Goal: Transaction & Acquisition: Obtain resource

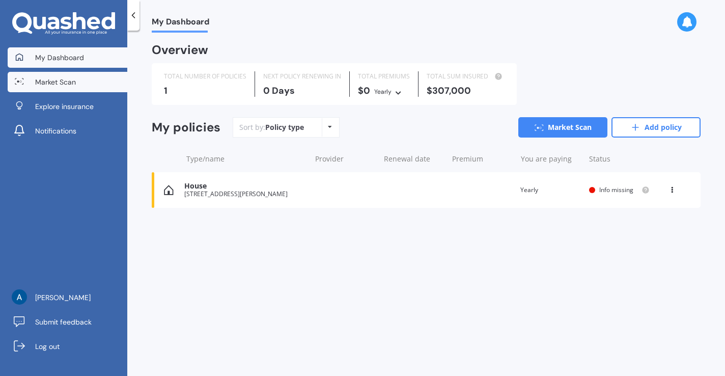
click at [95, 82] on link "Market Scan" at bounding box center [68, 82] width 120 height 20
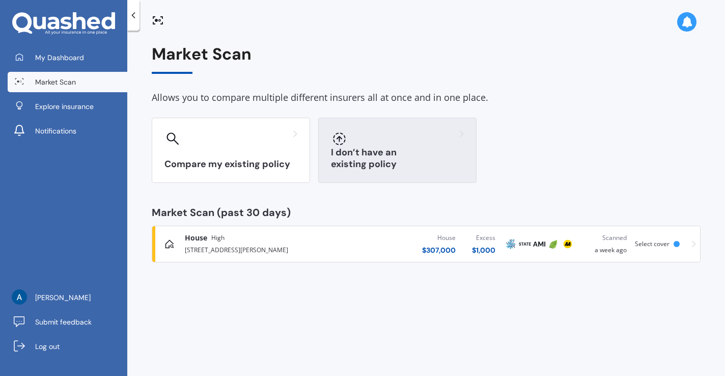
click at [375, 152] on div "I don’t have an existing policy" at bounding box center [397, 150] width 158 height 65
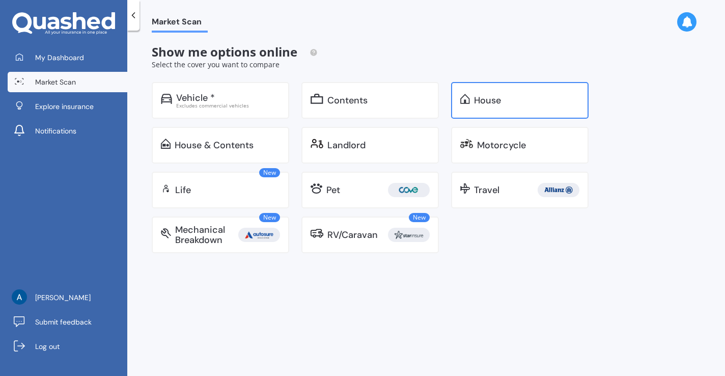
click at [510, 107] on div "House" at bounding box center [519, 100] width 137 height 37
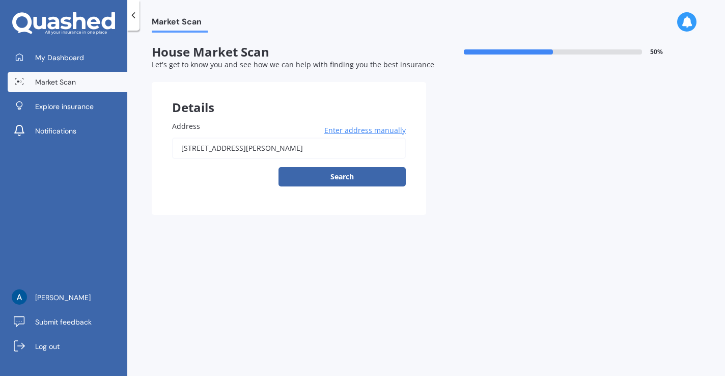
click at [185, 152] on input "[STREET_ADDRESS][PERSON_NAME]" at bounding box center [289, 147] width 234 height 21
type input "5A McKenzie Road, Māngere Bridge, Auckland 2022"
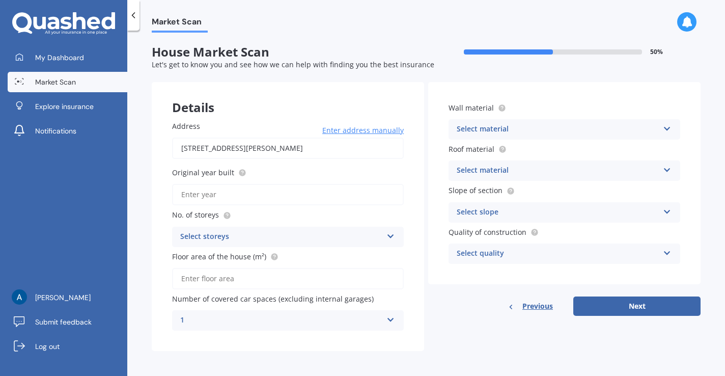
click at [254, 200] on input "Original year built" at bounding box center [288, 194] width 232 height 21
type input "1975"
click at [275, 239] on div "Select storeys" at bounding box center [281, 237] width 202 height 12
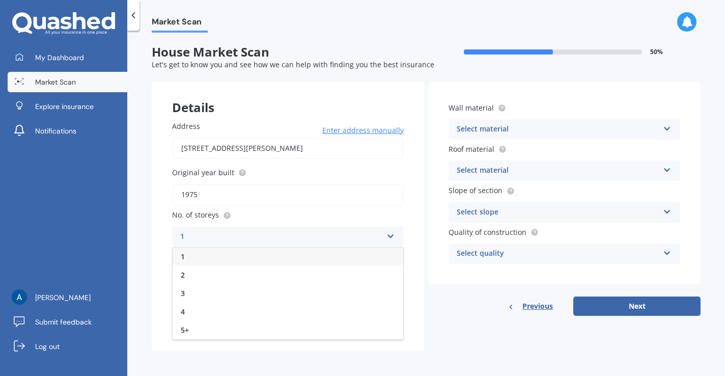
click at [242, 255] on div "1" at bounding box center [288, 256] width 231 height 18
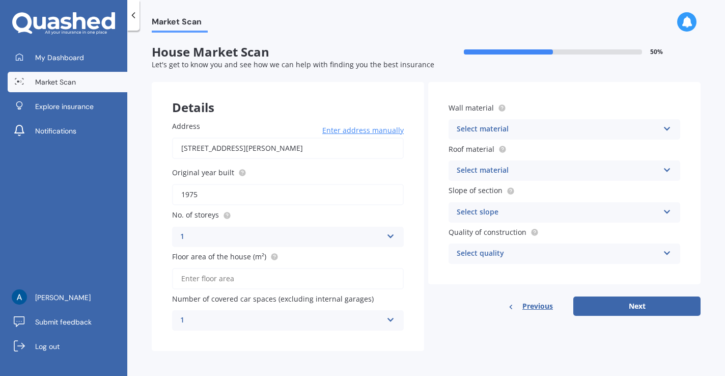
click at [266, 281] on input "Floor area of the house (m²)" at bounding box center [288, 278] width 232 height 21
type input "90"
click at [564, 128] on div "Select material" at bounding box center [558, 129] width 202 height 12
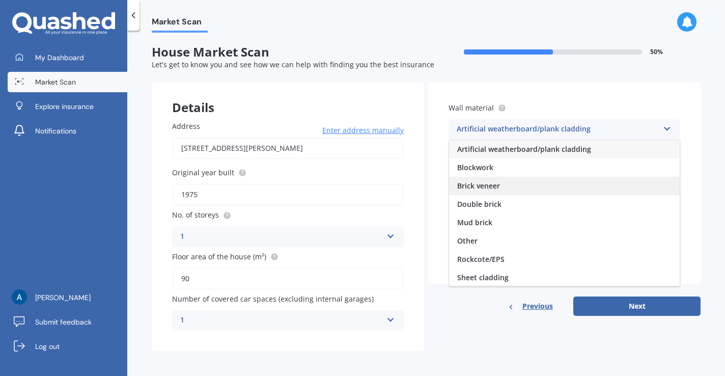
click at [535, 190] on div "Brick veneer" at bounding box center [564, 186] width 231 height 18
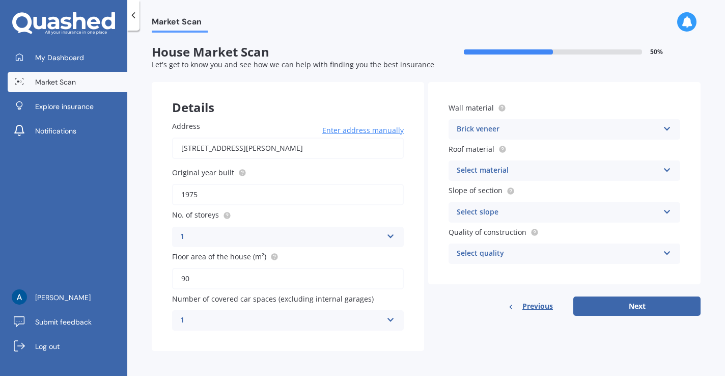
click at [544, 167] on div "Select material" at bounding box center [558, 170] width 202 height 12
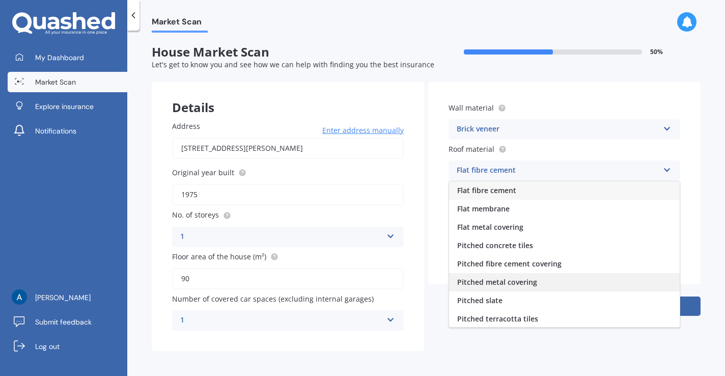
click at [523, 280] on span "Pitched metal covering" at bounding box center [497, 282] width 80 height 10
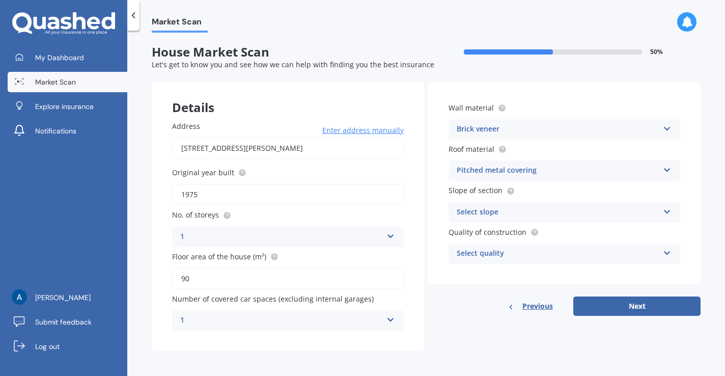
click at [526, 210] on div "Select slope" at bounding box center [558, 212] width 202 height 12
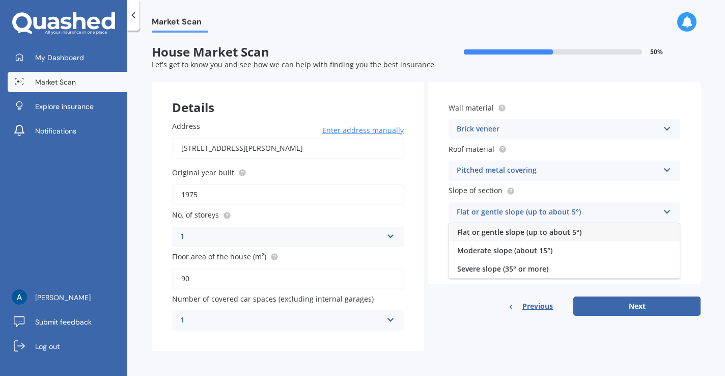
click at [525, 229] on span "Flat or gentle slope (up to about 5°)" at bounding box center [519, 232] width 124 height 10
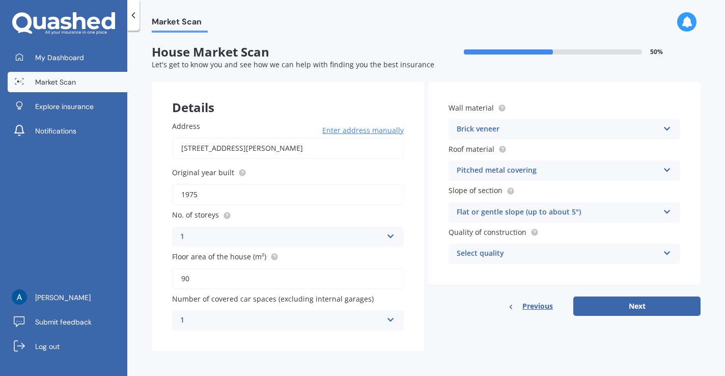
click at [569, 254] on div "Select quality" at bounding box center [558, 253] width 202 height 12
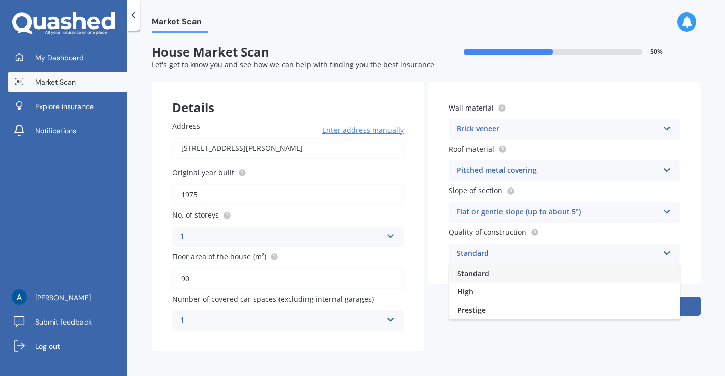
click at [501, 272] on div "Standard" at bounding box center [564, 273] width 231 height 18
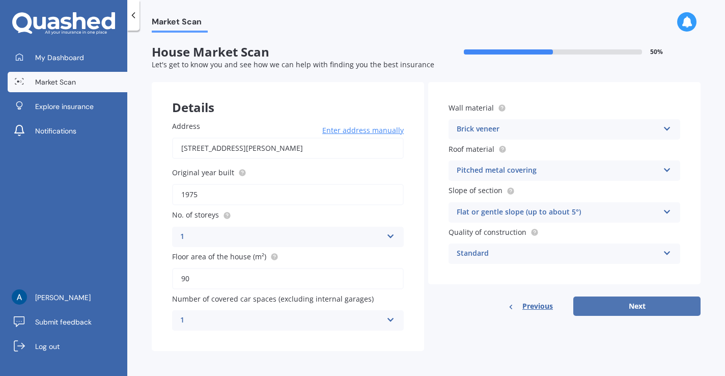
click at [636, 304] on button "Next" at bounding box center [636, 305] width 127 height 19
select select "15"
select select "10"
select select "1983"
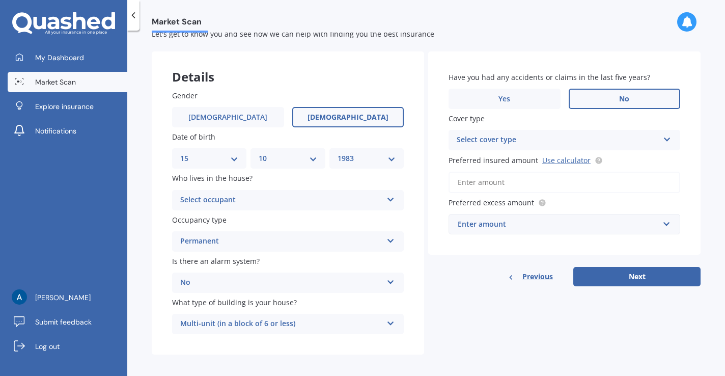
scroll to position [37, 0]
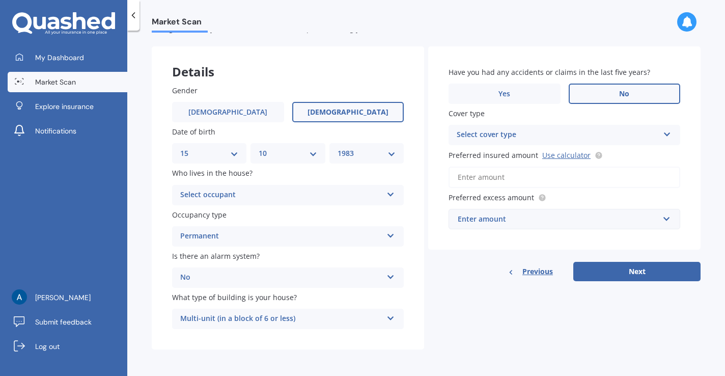
click at [386, 189] on icon at bounding box center [390, 192] width 9 height 7
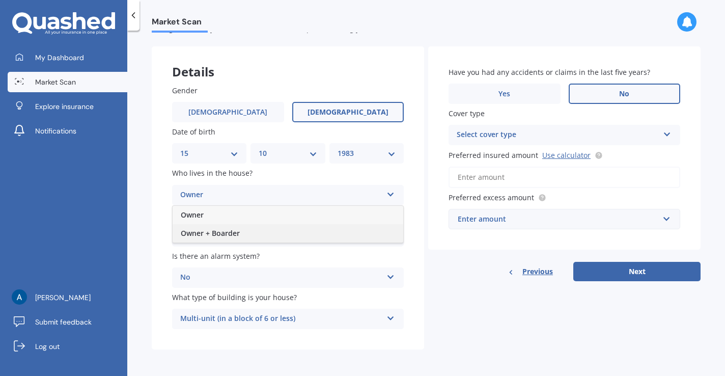
click at [291, 233] on div "Owner + Boarder" at bounding box center [288, 233] width 231 height 18
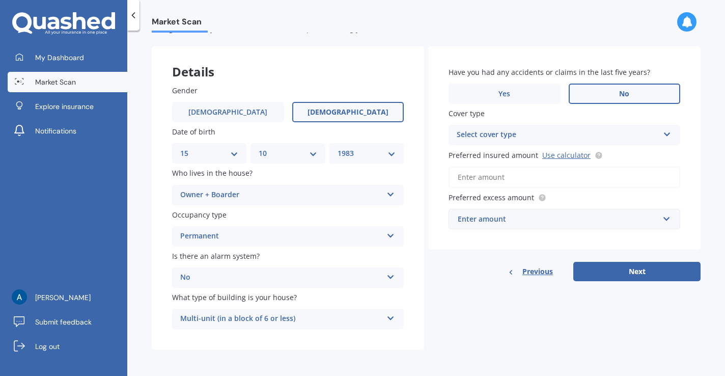
click at [547, 131] on div "Select cover type" at bounding box center [558, 135] width 202 height 12
click at [526, 148] on div "High" at bounding box center [564, 155] width 231 height 18
click at [522, 178] on input "Preferred insured amount Use calculator" at bounding box center [564, 176] width 232 height 21
click at [569, 152] on link "Use calculator" at bounding box center [566, 155] width 48 height 10
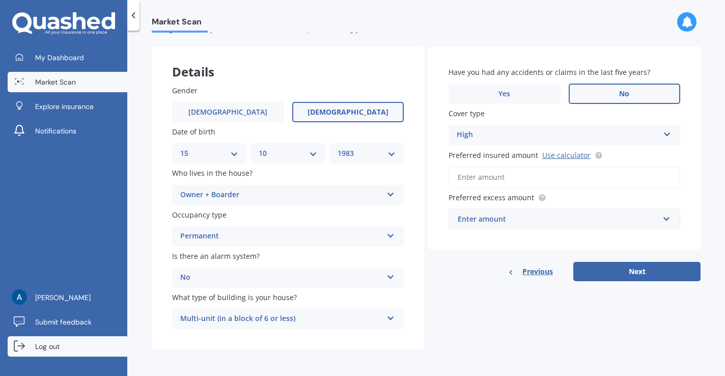
click at [72, 349] on link "Log out" at bounding box center [68, 346] width 120 height 20
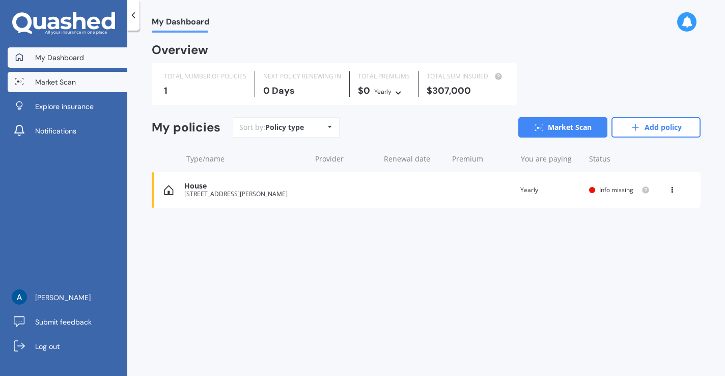
click at [86, 80] on link "Market Scan" at bounding box center [68, 82] width 120 height 20
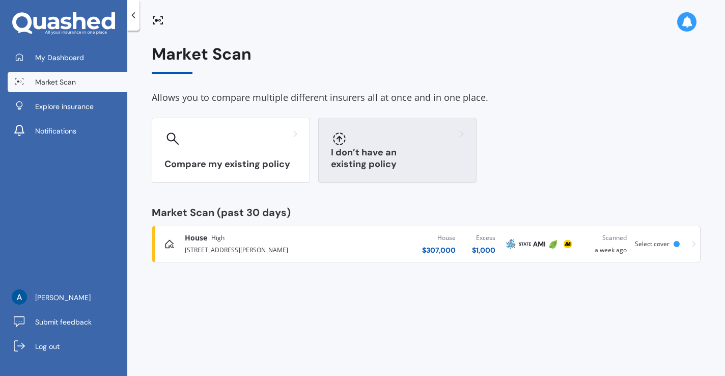
click at [380, 155] on div "I don’t have an existing policy" at bounding box center [397, 150] width 158 height 65
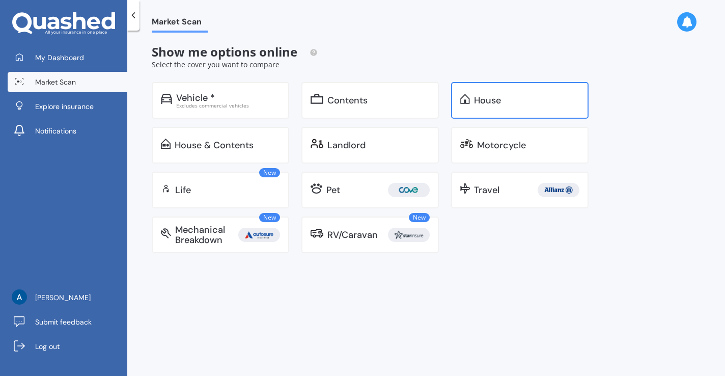
click at [497, 103] on div "House" at bounding box center [487, 100] width 27 height 10
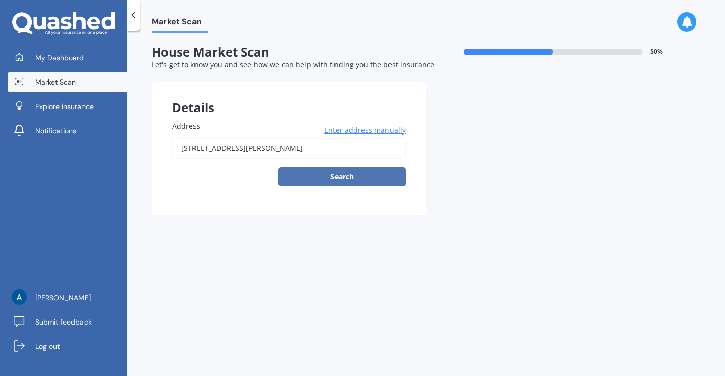
click at [374, 180] on button "Search" at bounding box center [341, 176] width 127 height 19
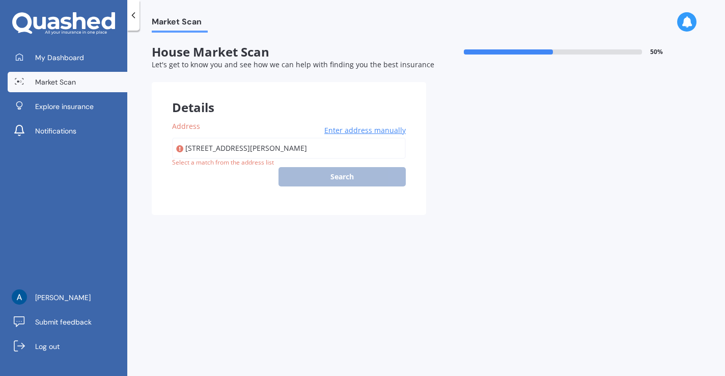
type input "[STREET_ADDRESS][PERSON_NAME]"
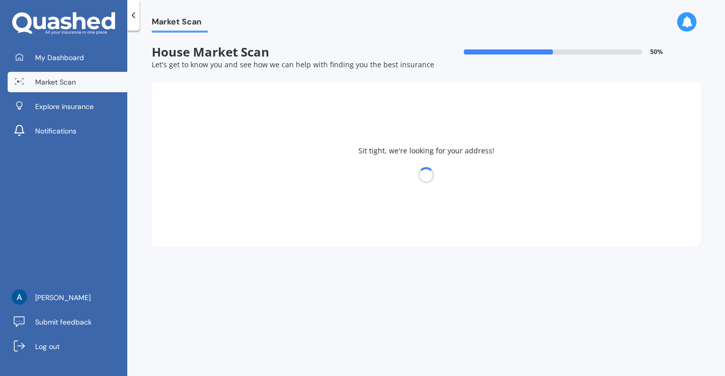
click at [350, 174] on div at bounding box center [426, 175] width 549 height 14
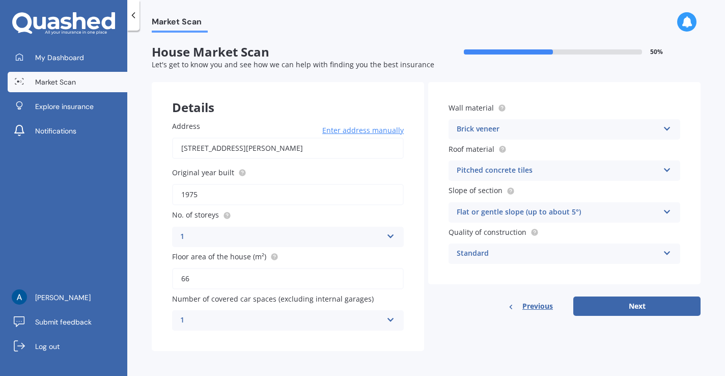
click at [267, 278] on input "66" at bounding box center [288, 278] width 232 height 21
type input "6"
type input "70"
click at [577, 169] on div "Pitched concrete tiles" at bounding box center [558, 170] width 202 height 12
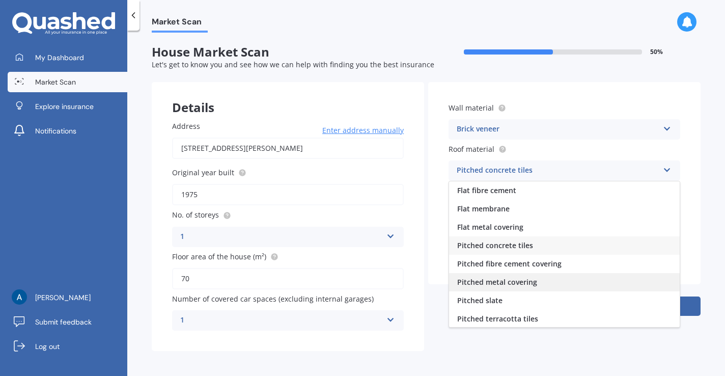
click at [548, 283] on div "Pitched metal covering" at bounding box center [564, 282] width 231 height 18
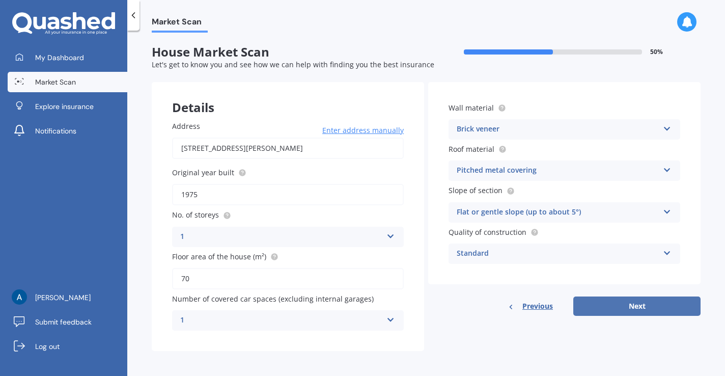
click at [624, 307] on button "Next" at bounding box center [636, 305] width 127 height 19
select select "15"
select select "10"
select select "1983"
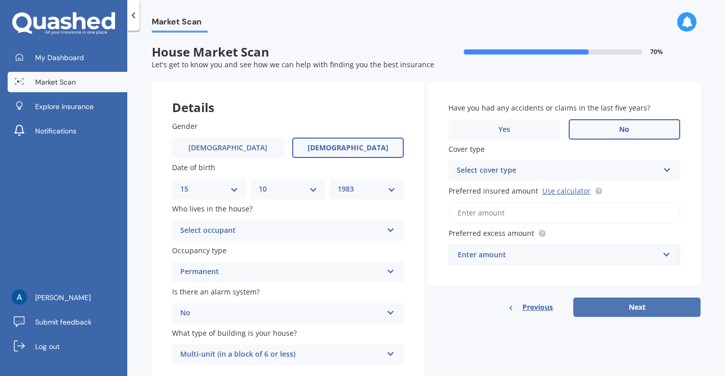
click at [631, 304] on button "Next" at bounding box center [636, 306] width 127 height 19
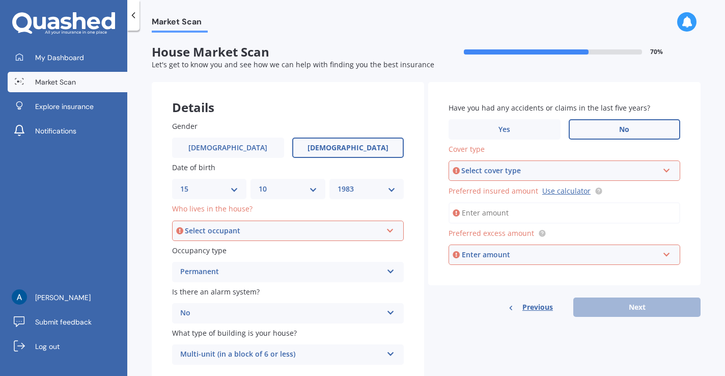
scroll to position [37, 0]
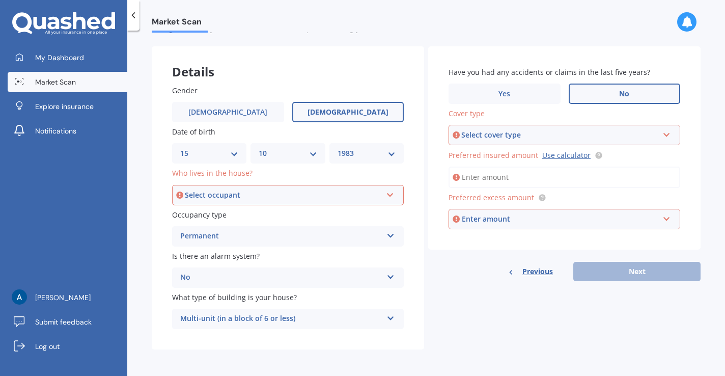
click at [297, 198] on div "Select occupant" at bounding box center [283, 194] width 197 height 11
click at [276, 215] on div "Owner" at bounding box center [288, 214] width 230 height 18
click at [576, 129] on div "Select cover type" at bounding box center [559, 134] width 197 height 11
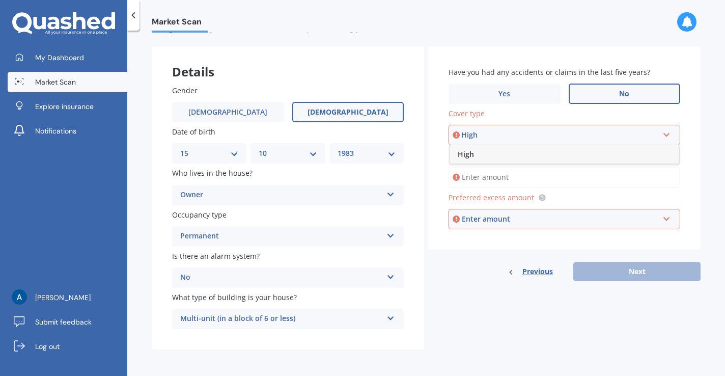
click at [527, 154] on div "High" at bounding box center [564, 154] width 230 height 18
click at [562, 153] on link "Use calculator" at bounding box center [566, 155] width 48 height 10
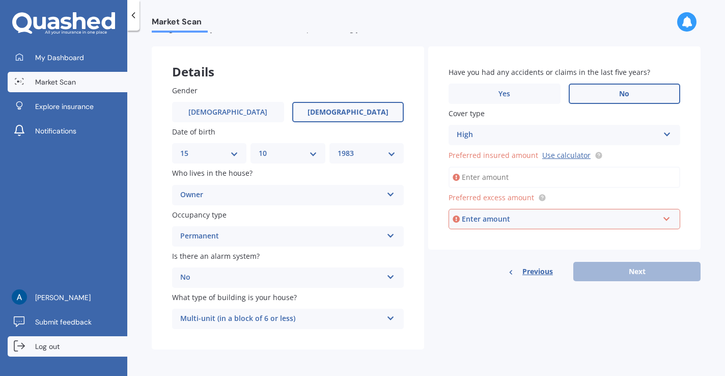
click at [91, 345] on link "Log out" at bounding box center [68, 346] width 120 height 20
